Goal: Transaction & Acquisition: Purchase product/service

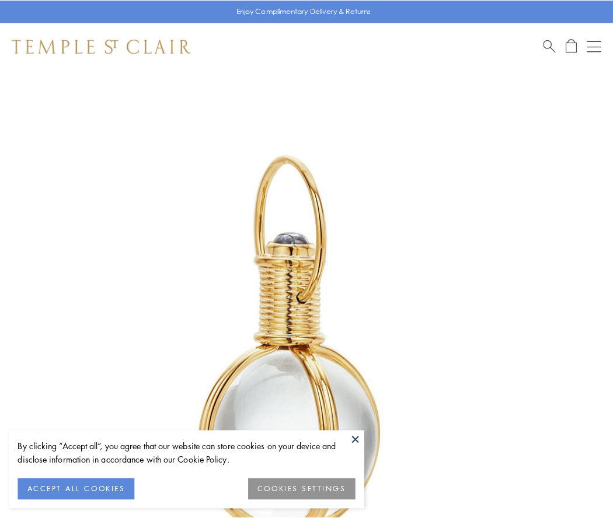
scroll to position [305, 0]
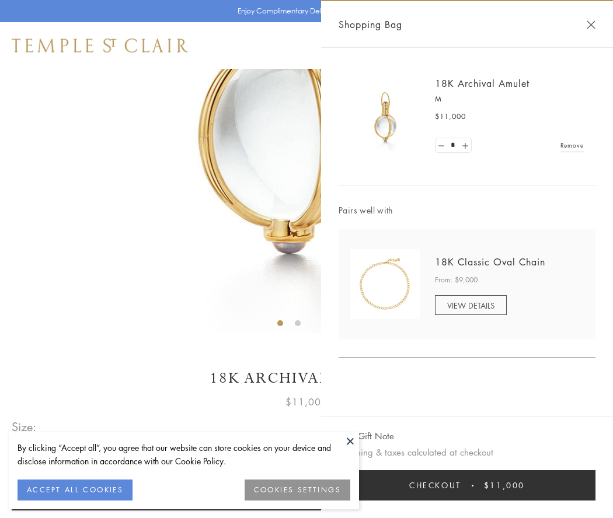
click at [467, 486] on button "Checkout $11,000" at bounding box center [466, 485] width 257 height 30
